Goal: Check status

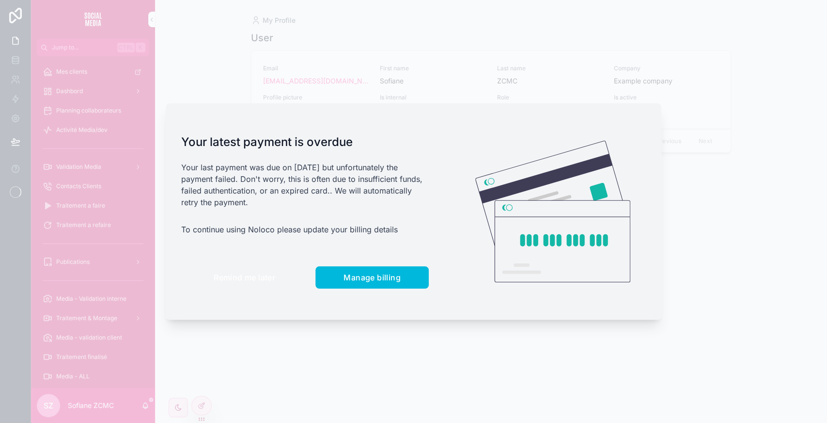
click at [236, 284] on button "Remind me later" at bounding box center [244, 277] width 126 height 22
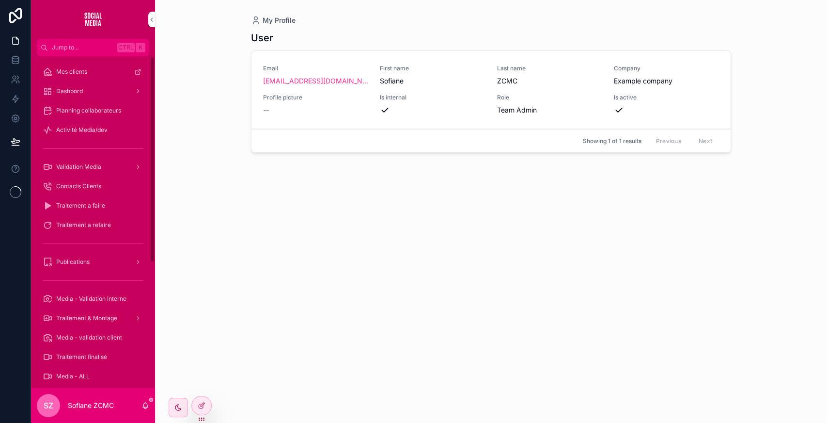
scroll to position [202, 0]
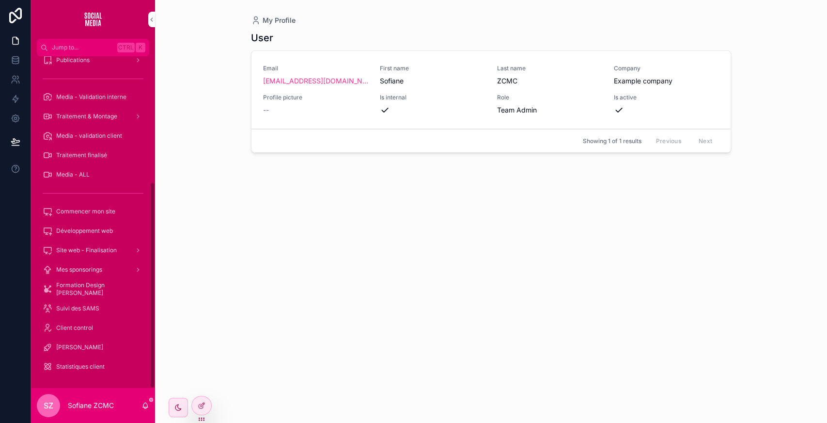
click at [78, 363] on span "Statistiques client" at bounding box center [80, 367] width 48 height 8
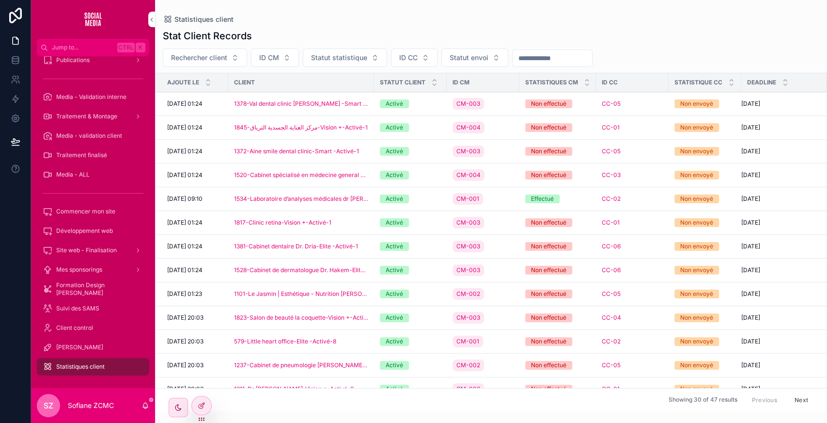
click at [352, 48] on button "Statut statistique" at bounding box center [345, 57] width 84 height 18
click at [323, 96] on div "Effectué" at bounding box center [344, 97] width 135 height 16
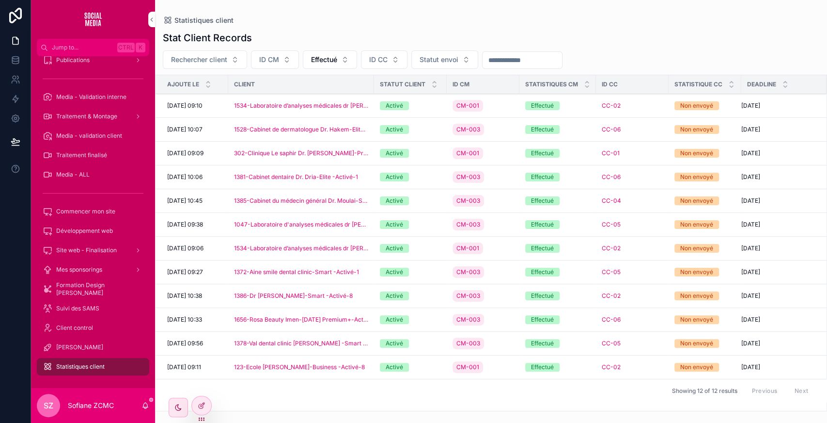
click at [649, 106] on div "CC-02" at bounding box center [632, 106] width 61 height 8
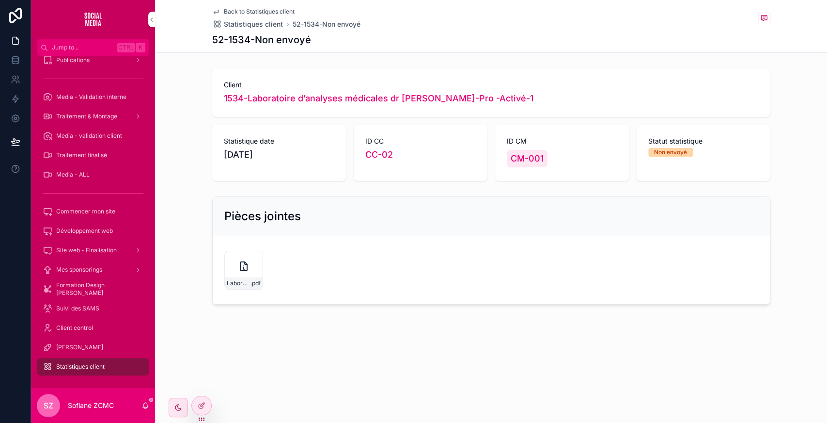
click at [228, 264] on div "Laboratoire-d'analyses-médicales-Dr-[PERSON_NAME] .pdf" at bounding box center [243, 270] width 39 height 39
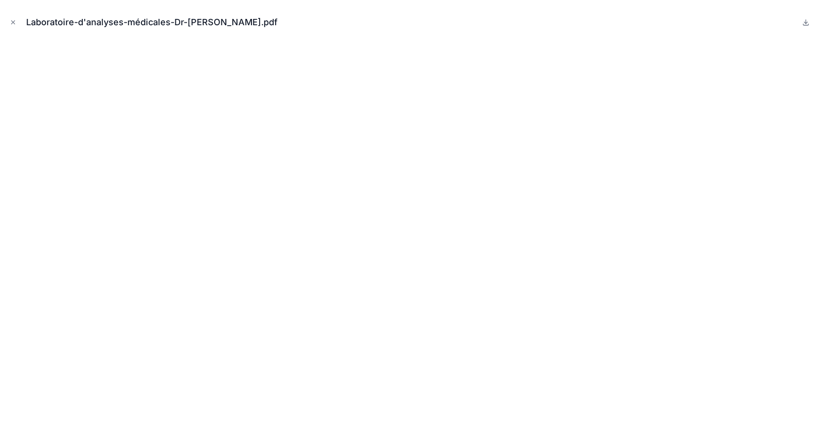
click at [9, 21] on button "Close modal" at bounding box center [13, 22] width 11 height 11
